Goal: Transaction & Acquisition: Purchase product/service

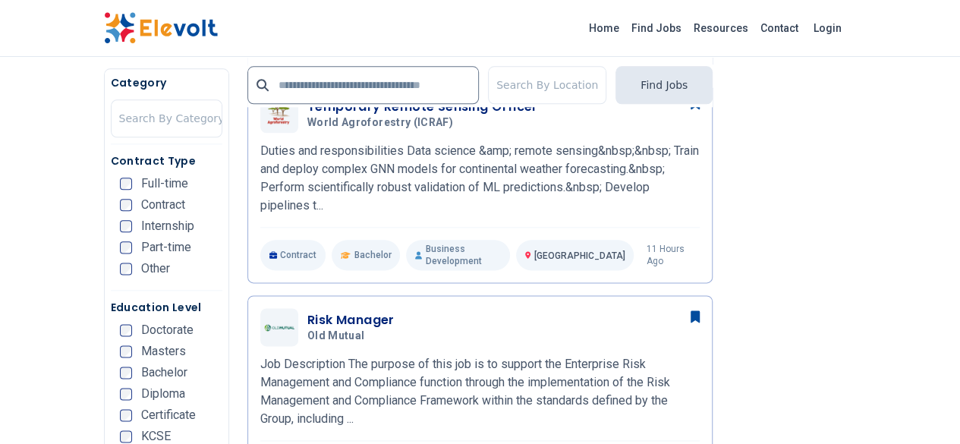
scroll to position [880, 0]
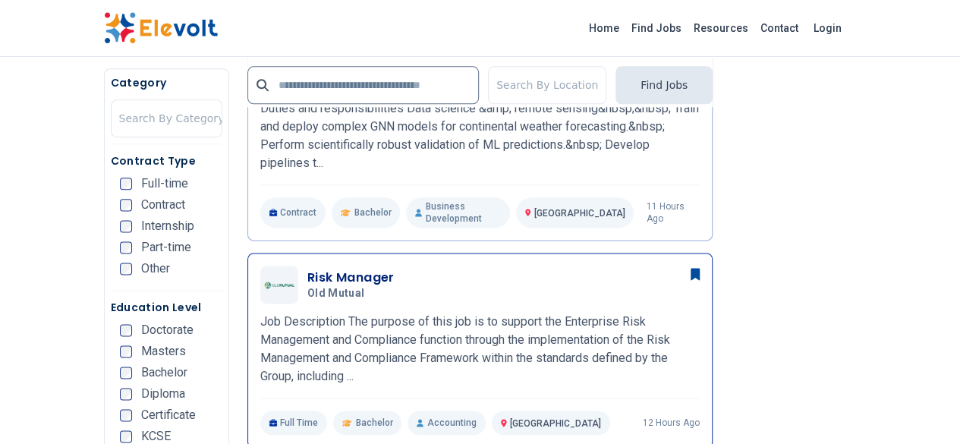
click at [346, 266] on div "Risk Manager Old Mutual 10/03/2025 11/02/2025" at bounding box center [480, 285] width 440 height 38
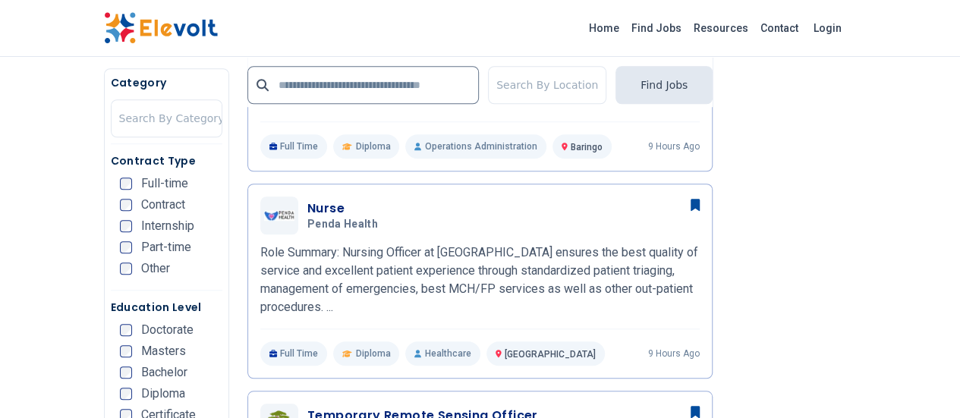
scroll to position [539, 0]
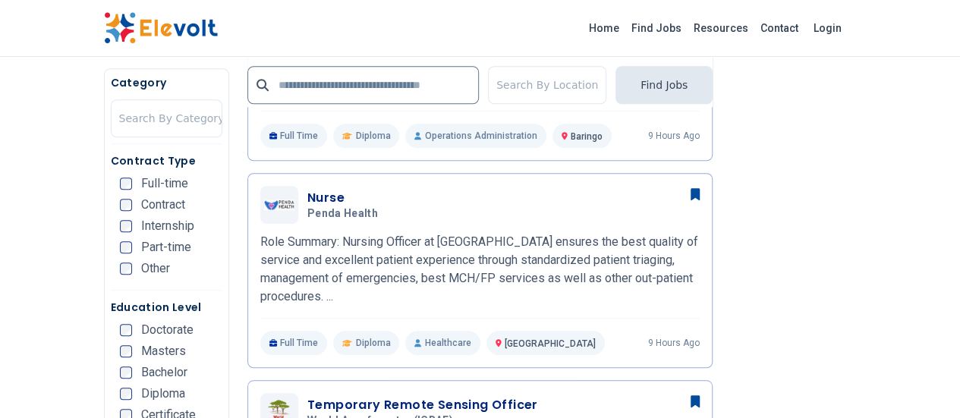
click at [146, 271] on li "Other" at bounding box center [171, 269] width 102 height 12
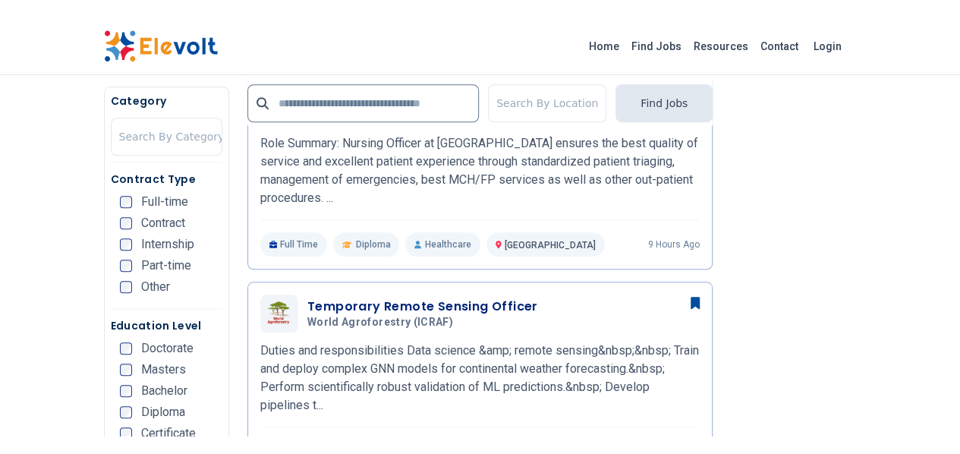
scroll to position [660, 0]
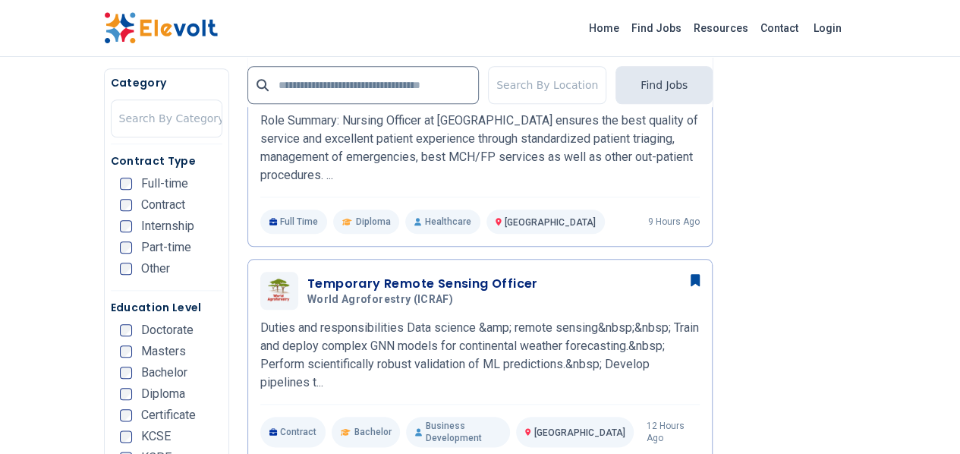
click at [133, 379] on li "Bachelor" at bounding box center [171, 373] width 102 height 12
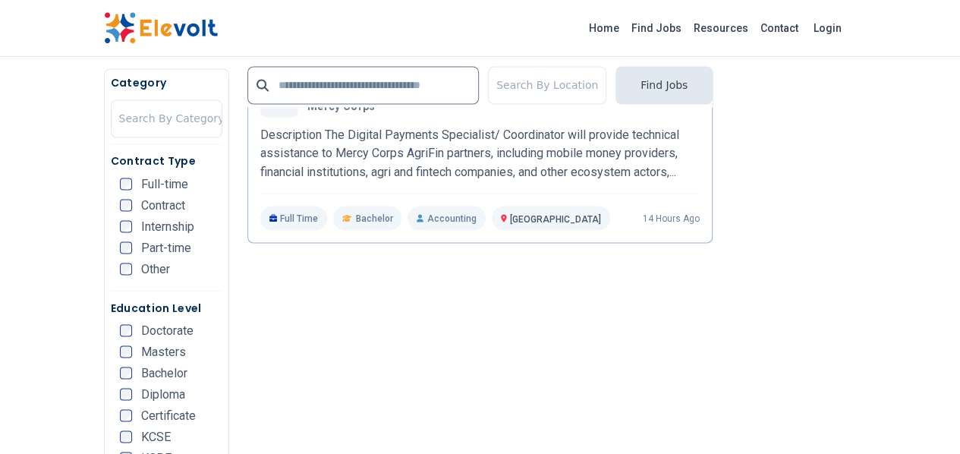
scroll to position [1300, 0]
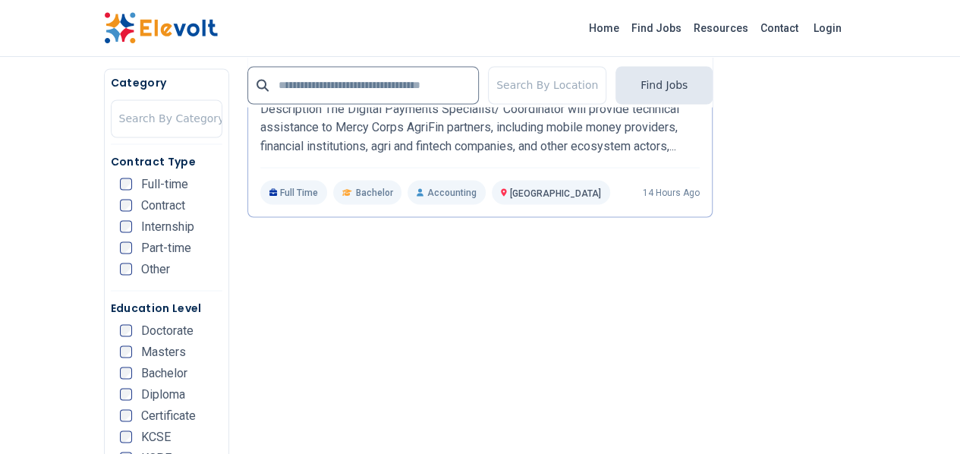
click at [111, 142] on div "Category Search By Category" at bounding box center [167, 109] width 112 height 69
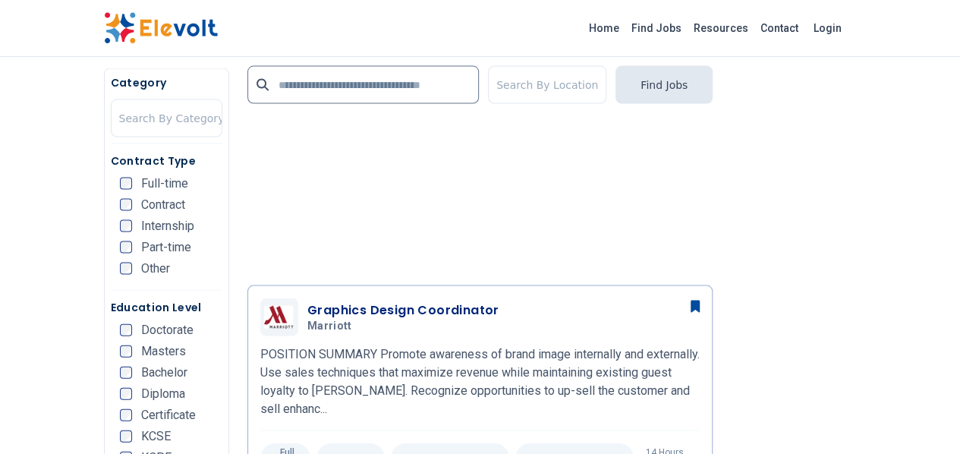
scroll to position [1482, 0]
click at [328, 83] on input "text" at bounding box center [363, 85] width 232 height 38
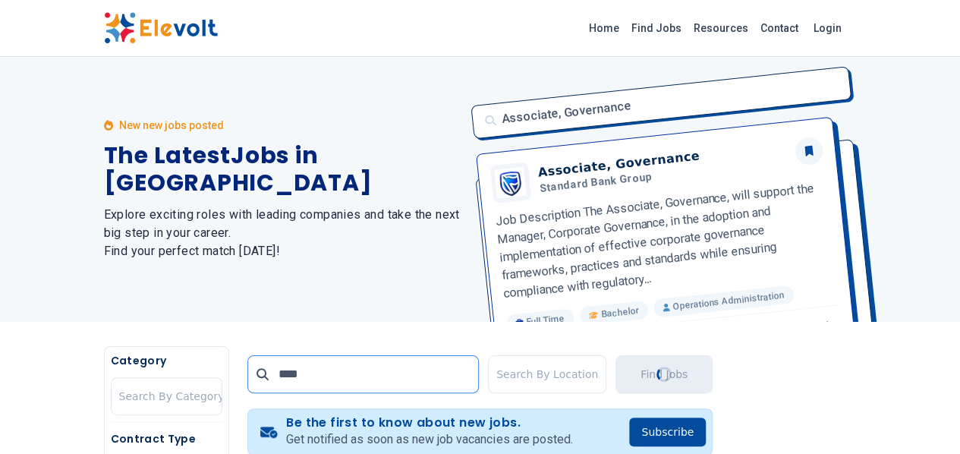
scroll to position [0, 0]
type input "**********"
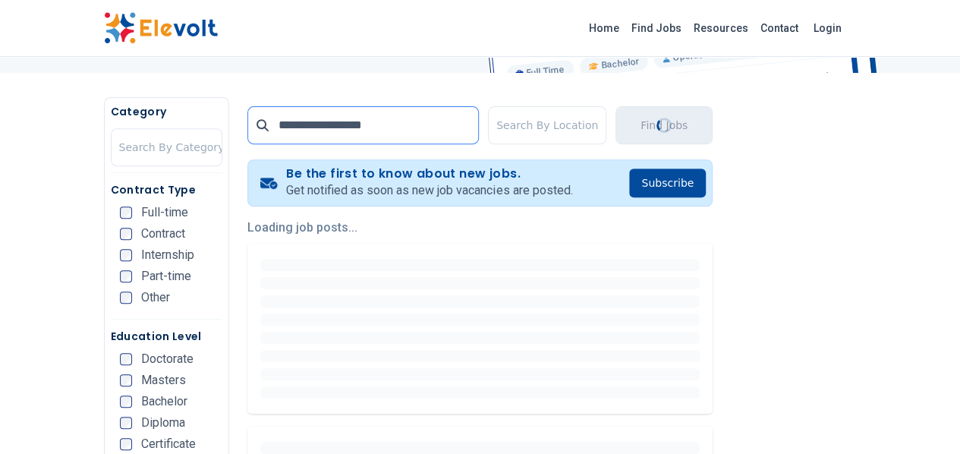
scroll to position [283, 0]
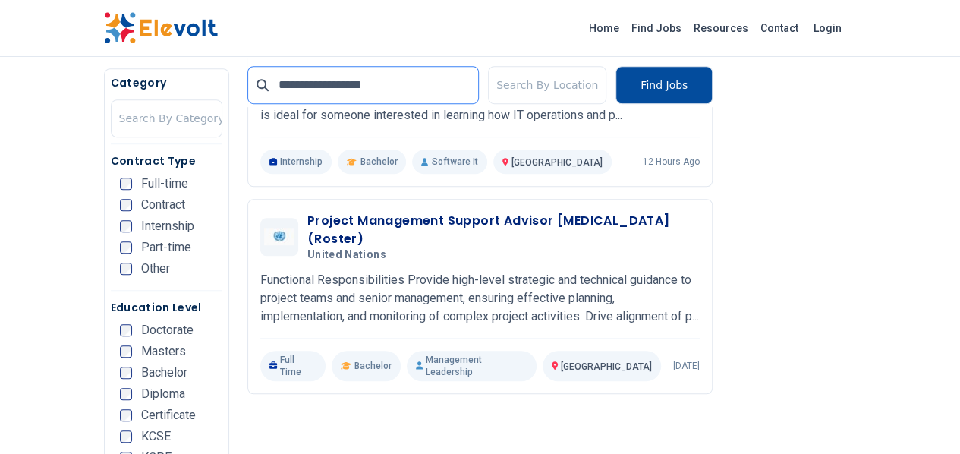
scroll to position [498, 0]
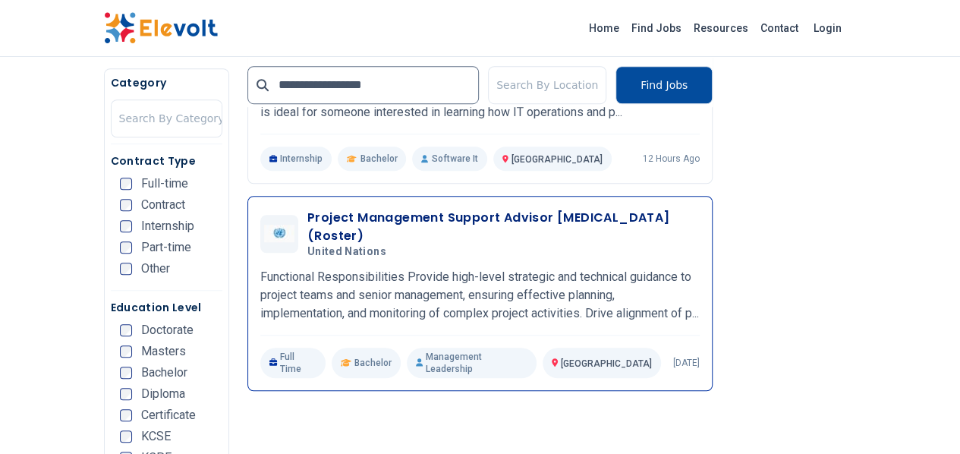
click at [467, 245] on h5 "United Nations" at bounding box center [500, 252] width 386 height 14
click at [416, 225] on h3 "Project Management Support Advisor Retainer (Roster)" at bounding box center [503, 227] width 392 height 36
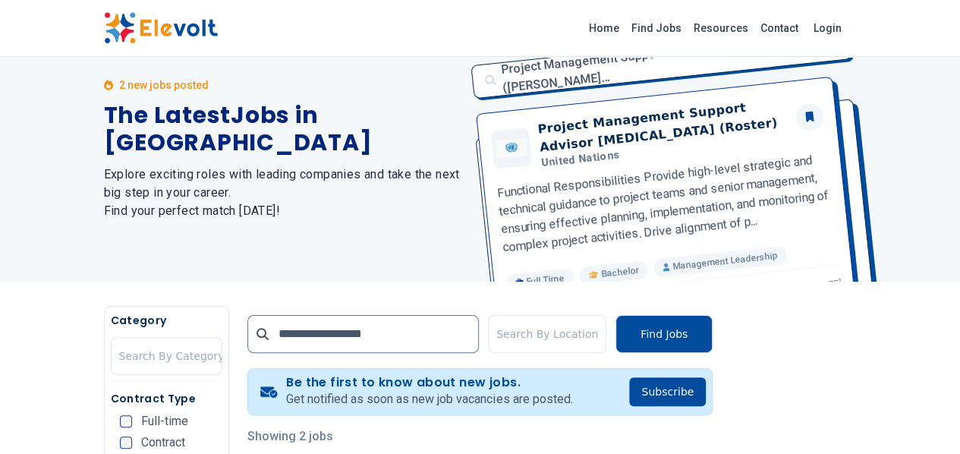
scroll to position [0, 0]
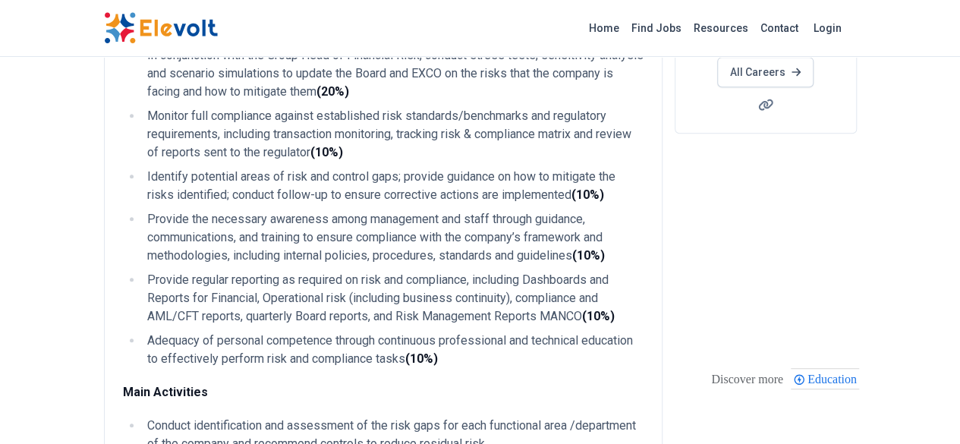
scroll to position [144, 0]
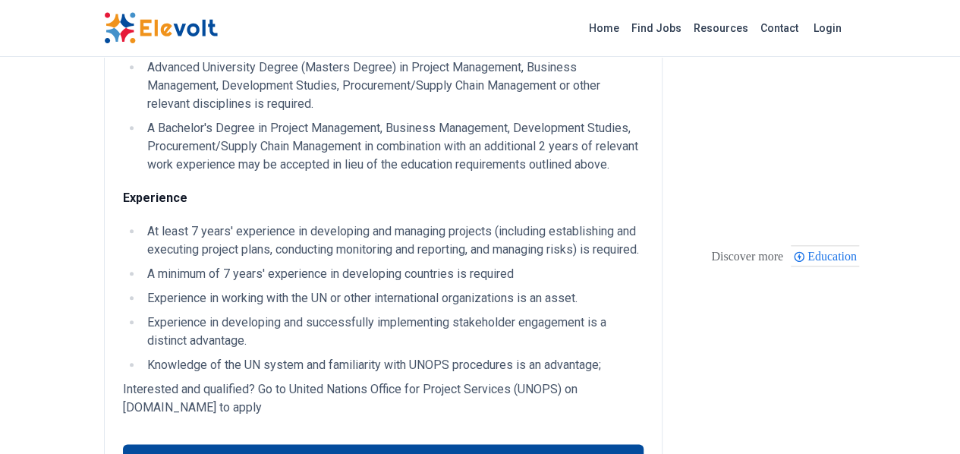
scroll to position [706, 0]
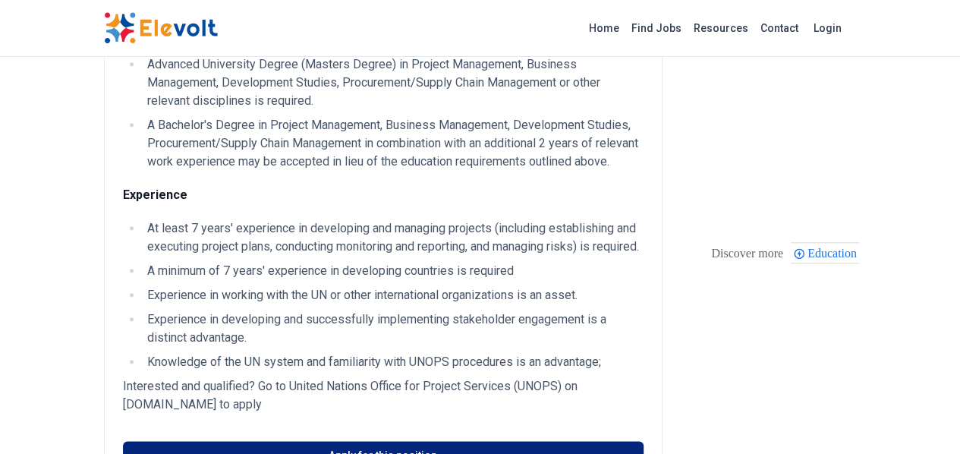
click at [308, 441] on link "Apply for this position" at bounding box center [383, 455] width 521 height 29
